Goal: Navigation & Orientation: Find specific page/section

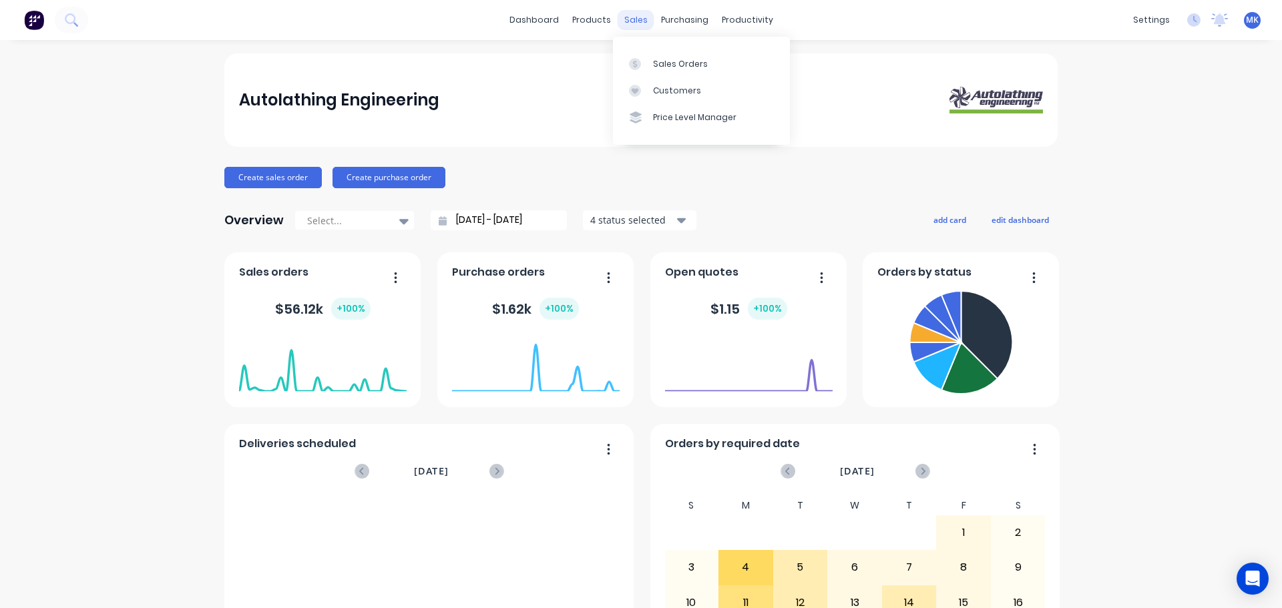
click at [632, 25] on div "sales" at bounding box center [636, 20] width 37 height 20
click at [662, 69] on div "Sales Orders" at bounding box center [680, 64] width 55 height 12
